Goal: Check status: Check status

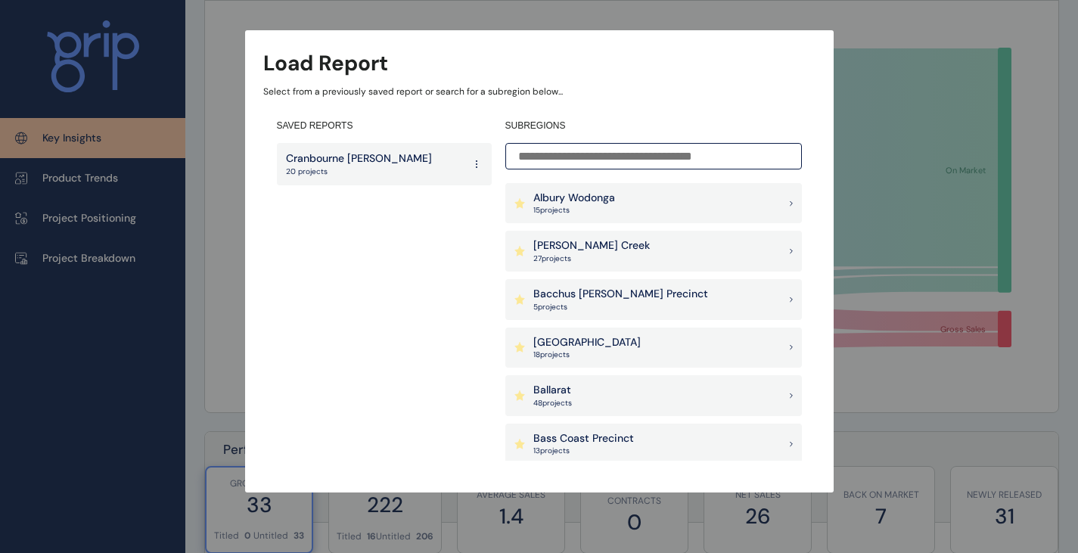
click at [578, 260] on p "27 project s" at bounding box center [591, 258] width 116 height 11
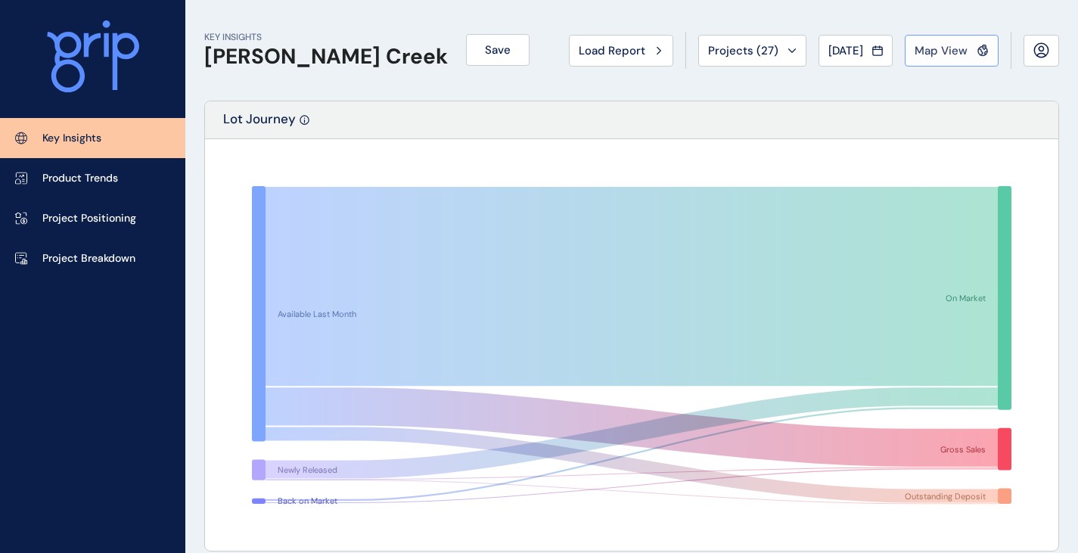
click at [957, 56] on span "Map View" at bounding box center [940, 50] width 53 height 15
